Goal: Find specific page/section: Find specific page/section

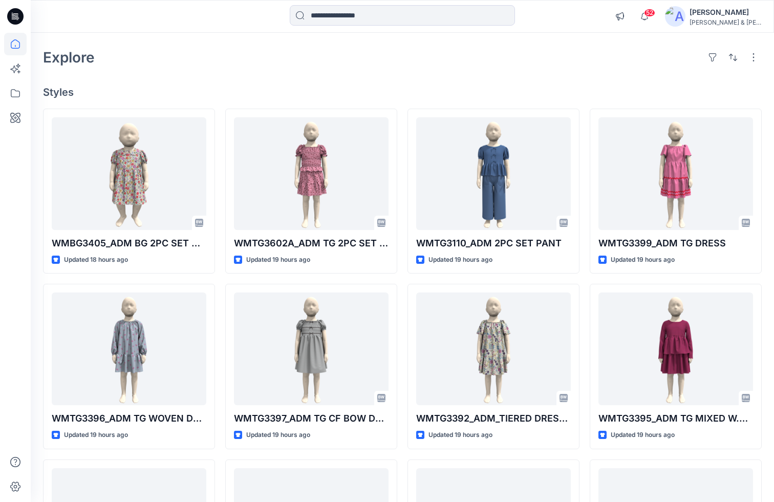
scroll to position [34, 0]
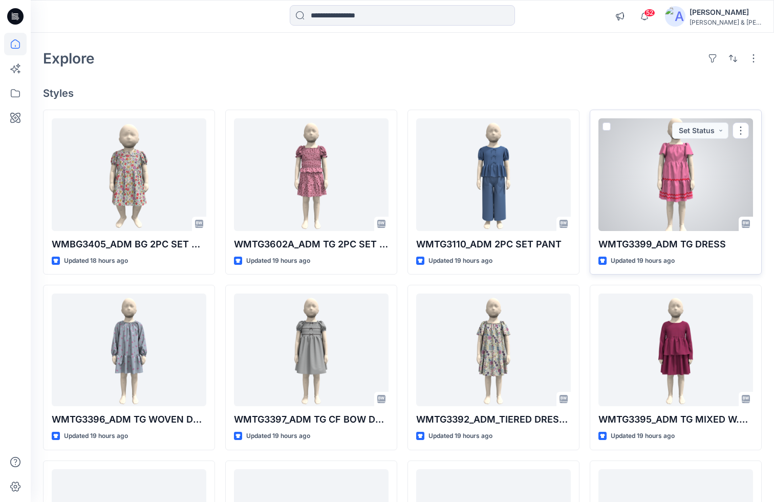
click at [698, 191] on div at bounding box center [675, 174] width 155 height 113
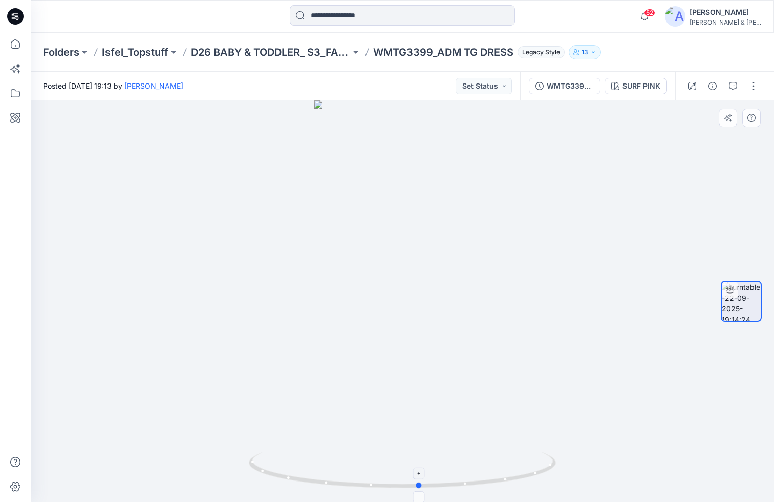
drag, startPoint x: 524, startPoint y: 474, endPoint x: 541, endPoint y: 456, distance: 25.0
click at [541, 456] on icon at bounding box center [404, 471] width 310 height 38
click at [594, 91] on div "WMTG3399_ADM TG DRESS" at bounding box center [570, 85] width 47 height 11
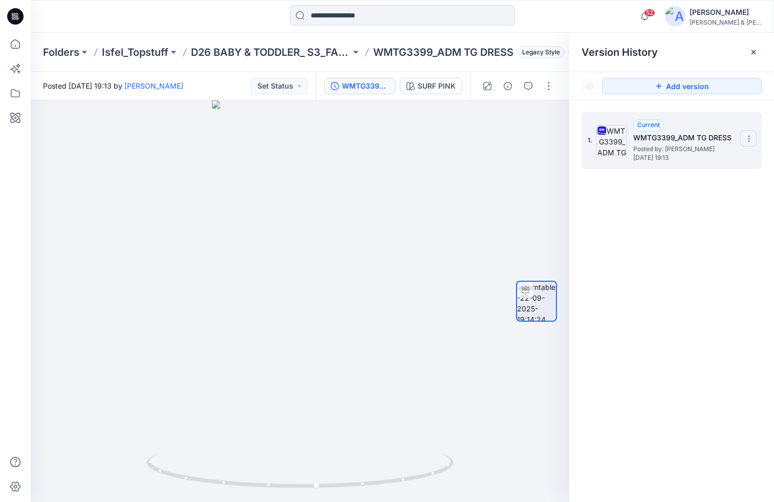
click at [750, 134] on section at bounding box center [748, 138] width 16 height 16
click at [620, 352] on div "1. Current WMTG3399_ADM TG DRESS Posted by: [PERSON_NAME] [DATE] 19:13" at bounding box center [671, 308] width 205 height 416
click at [755, 48] on div at bounding box center [753, 52] width 16 height 16
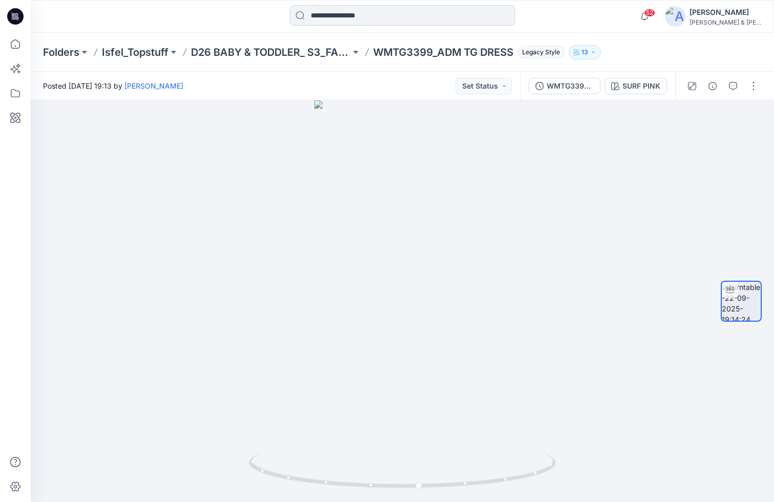
click at [411, 19] on input at bounding box center [402, 15] width 225 height 20
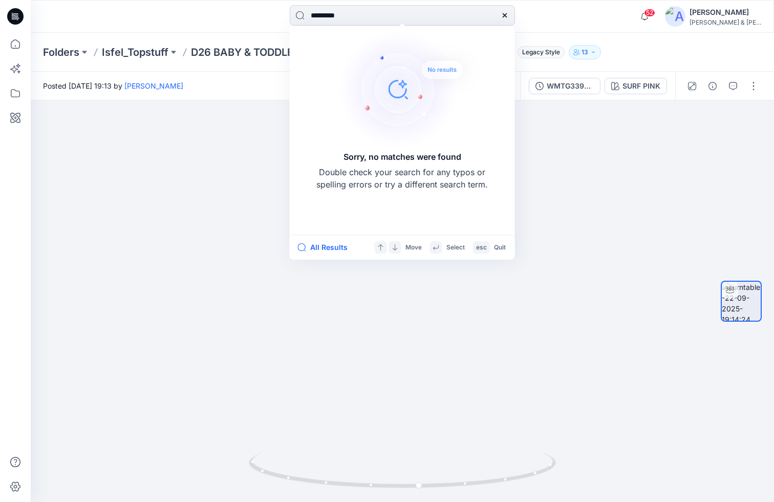
type input "********"
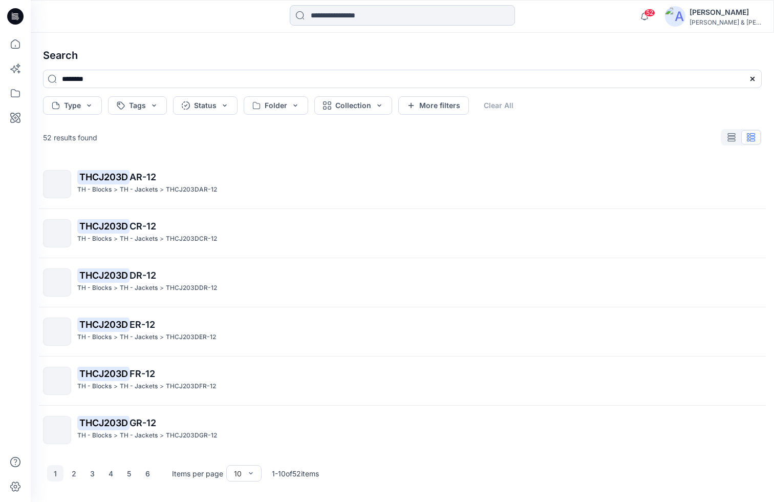
click at [355, 14] on input at bounding box center [402, 15] width 225 height 20
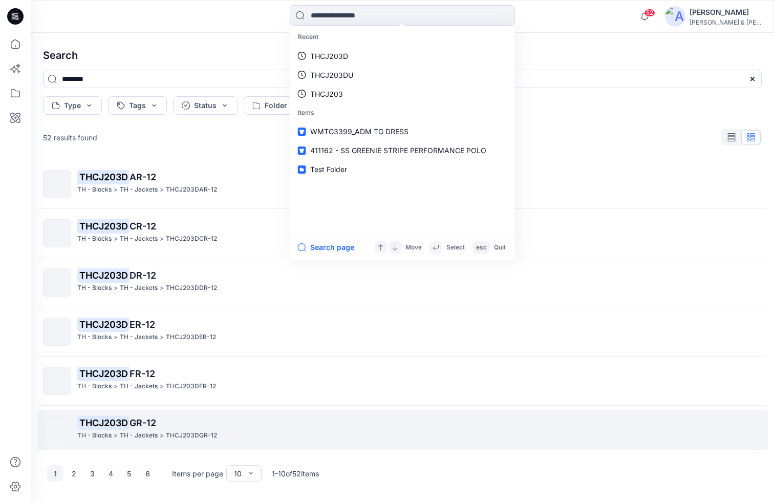
click at [126, 424] on mark "THCJ203D" at bounding box center [103, 422] width 52 height 14
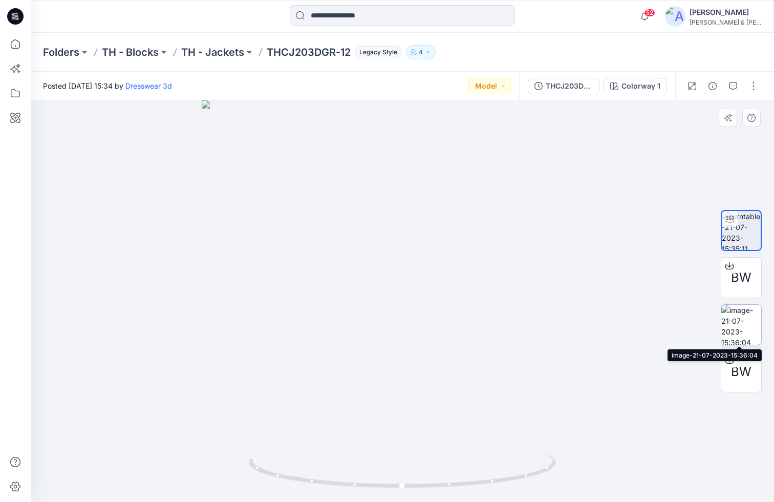
click at [748, 330] on img at bounding box center [741, 325] width 40 height 40
